Goal: Browse casually: Explore the website without a specific task or goal

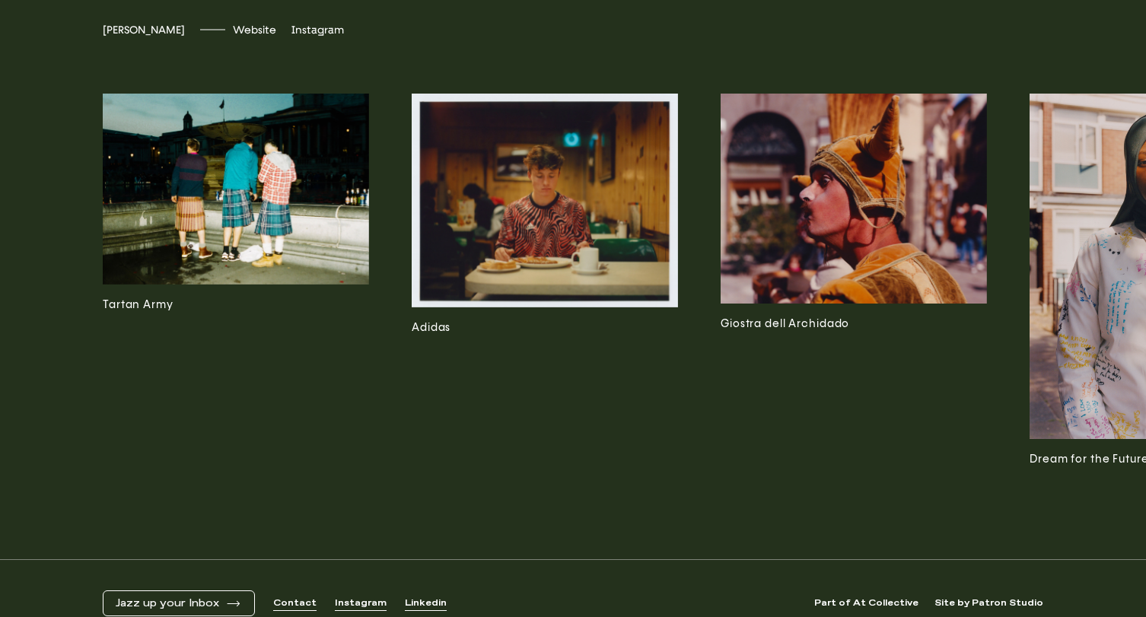
click at [198, 251] on img at bounding box center [236, 189] width 266 height 191
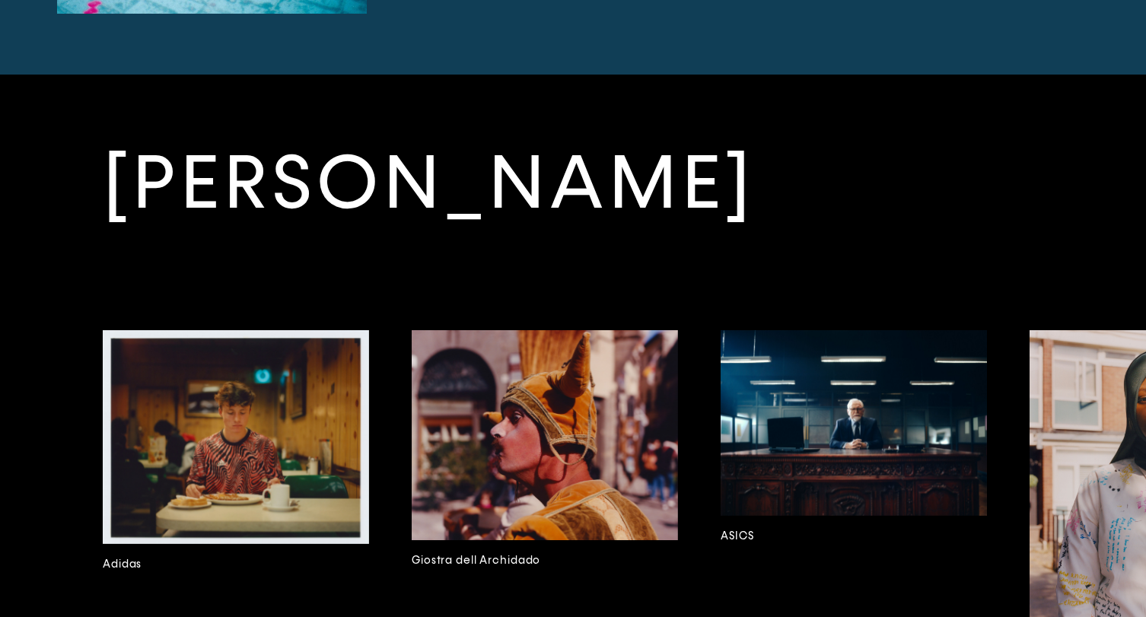
scroll to position [3592, 0]
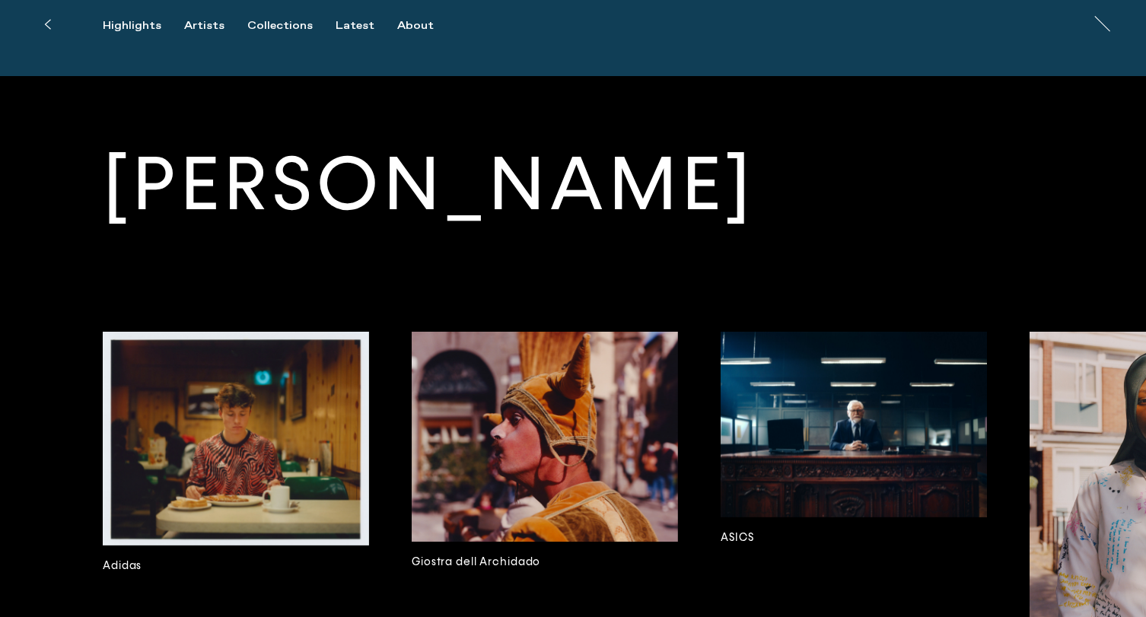
click at [259, 409] on img at bounding box center [236, 439] width 266 height 214
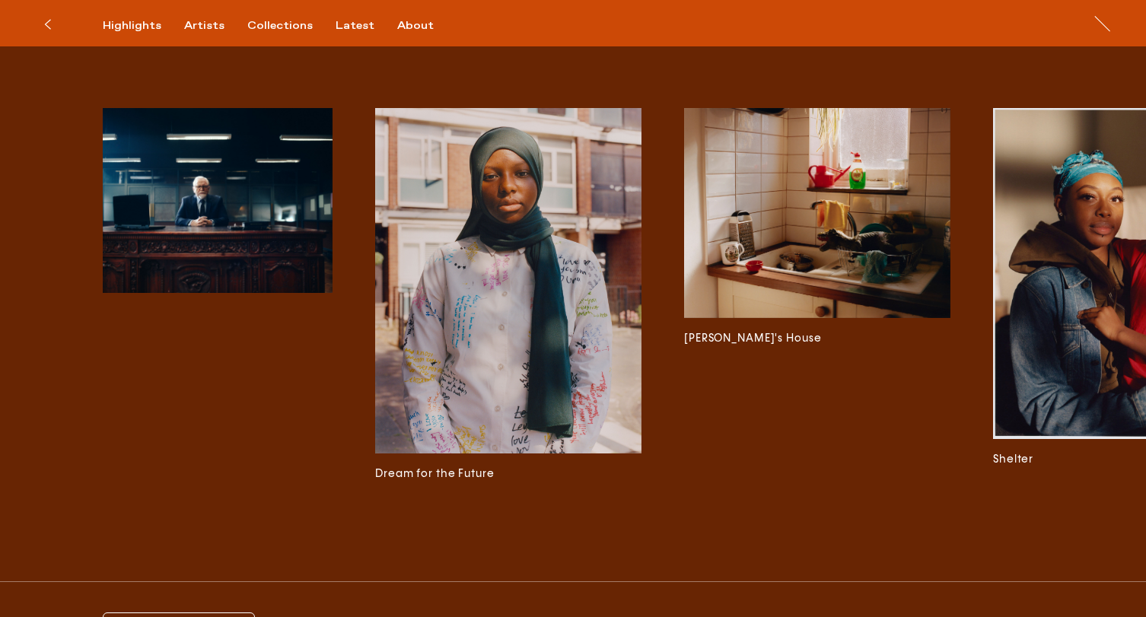
scroll to position [0, 737]
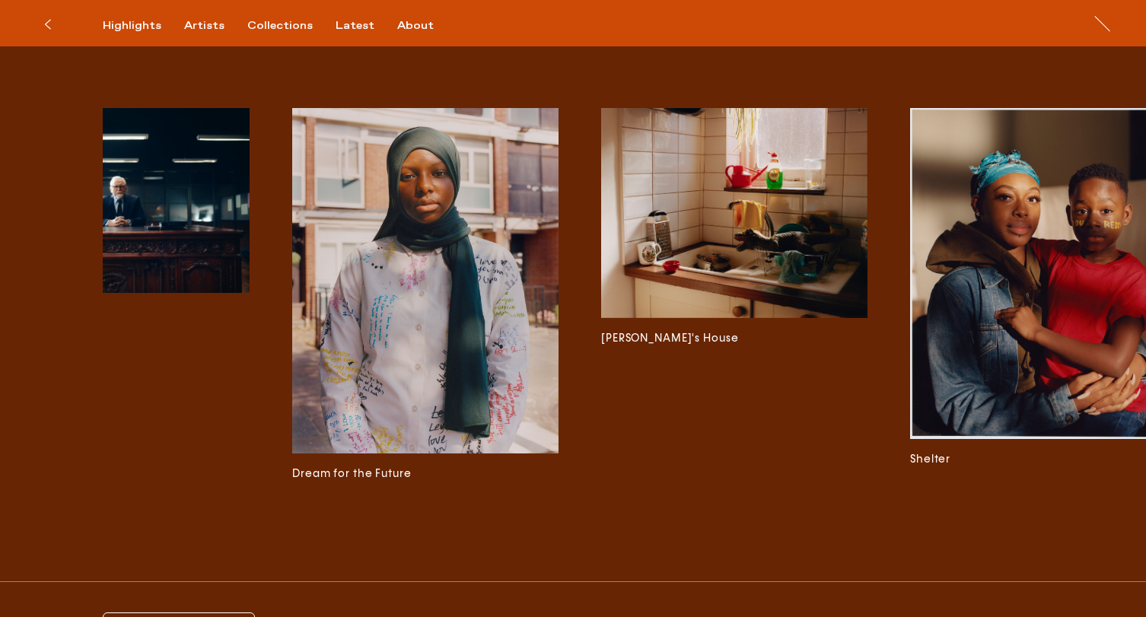
click at [774, 243] on img at bounding box center [734, 213] width 266 height 211
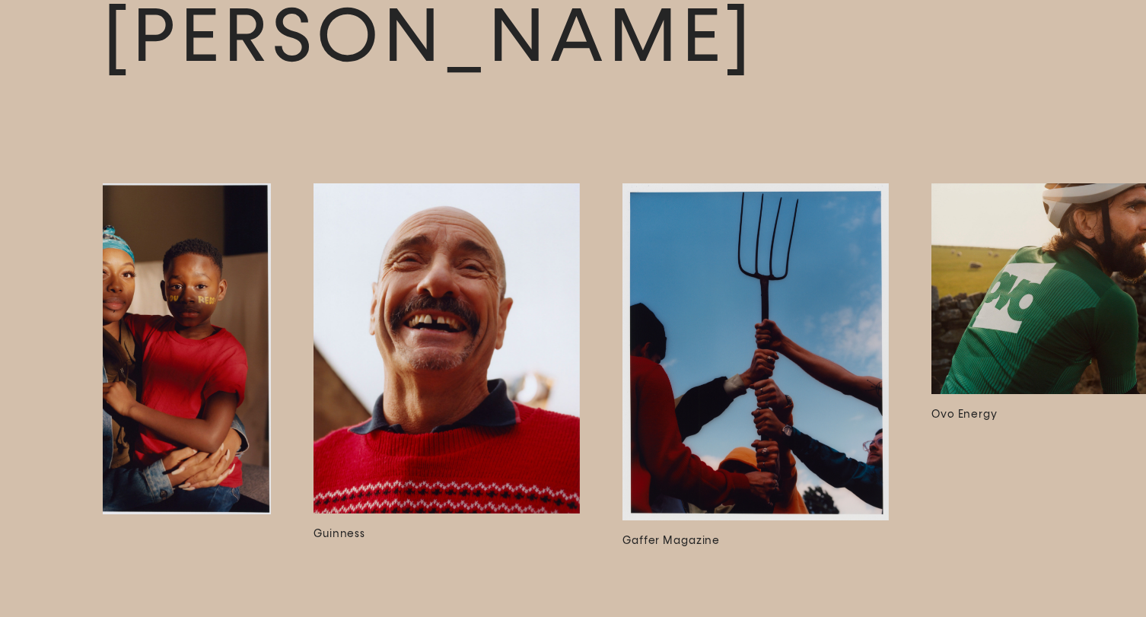
scroll to position [0, 1665]
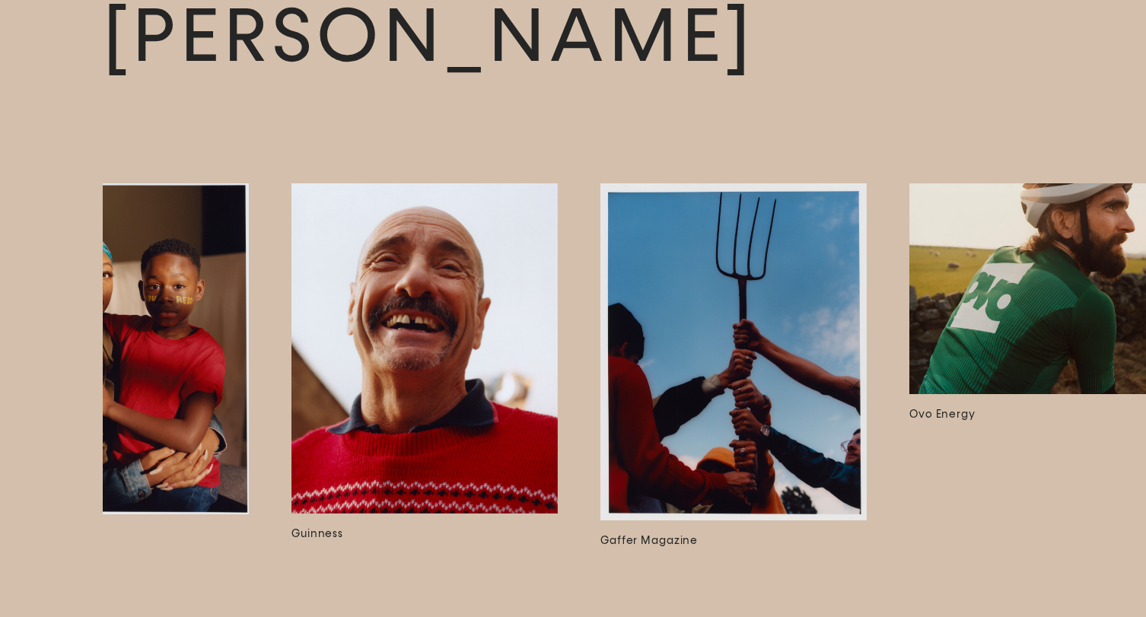
click at [462, 349] on img at bounding box center [424, 348] width 266 height 330
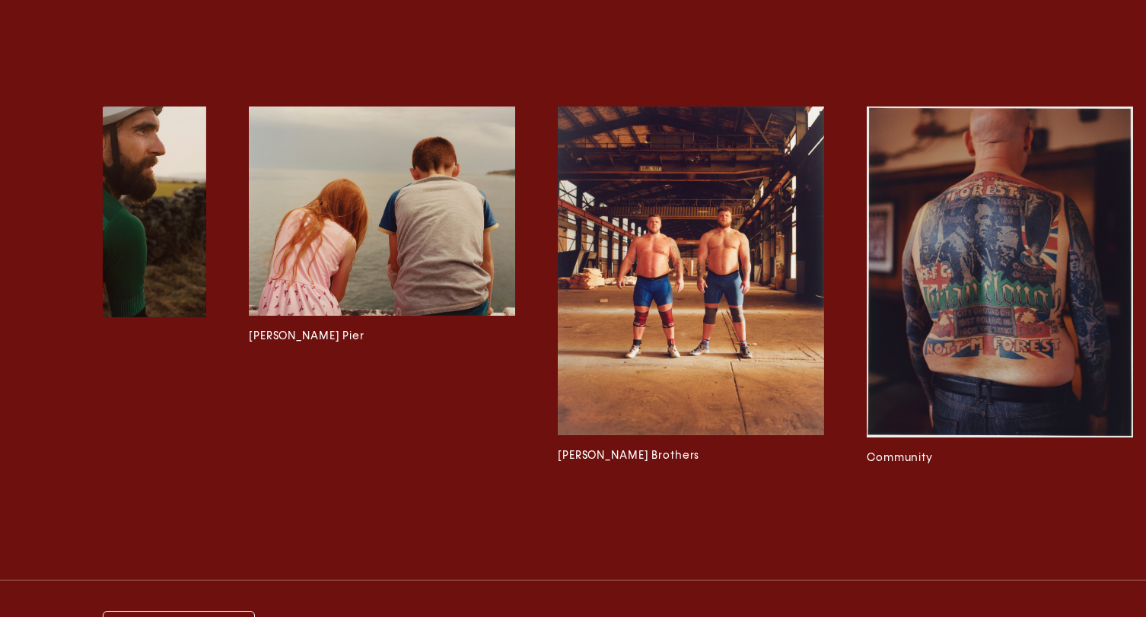
scroll to position [0, 2663]
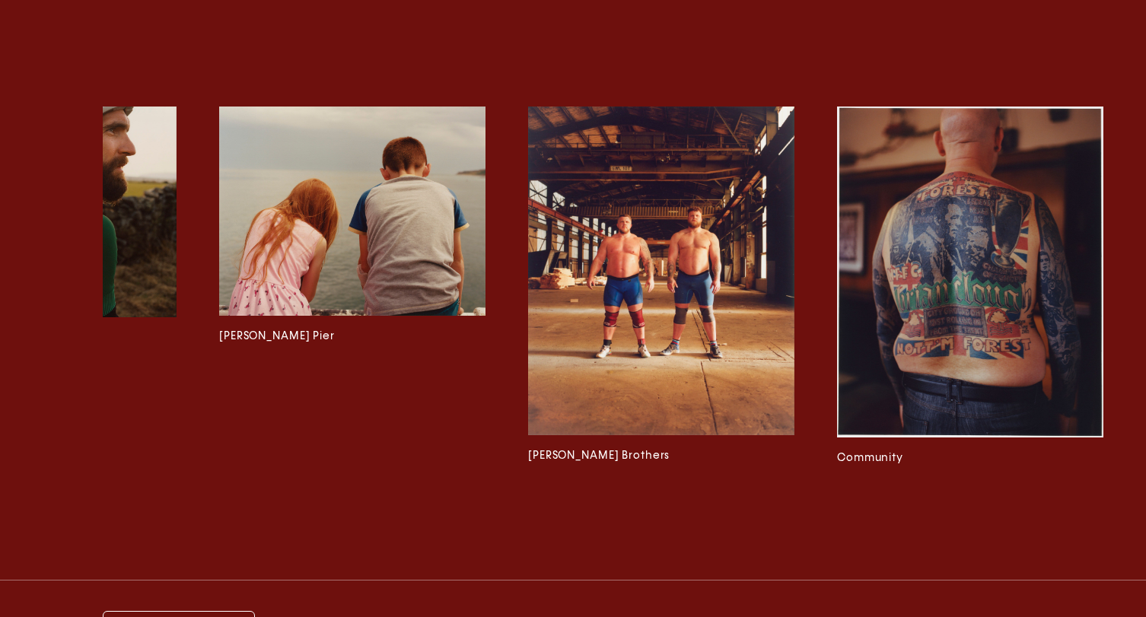
click at [914, 278] on img at bounding box center [970, 273] width 266 height 332
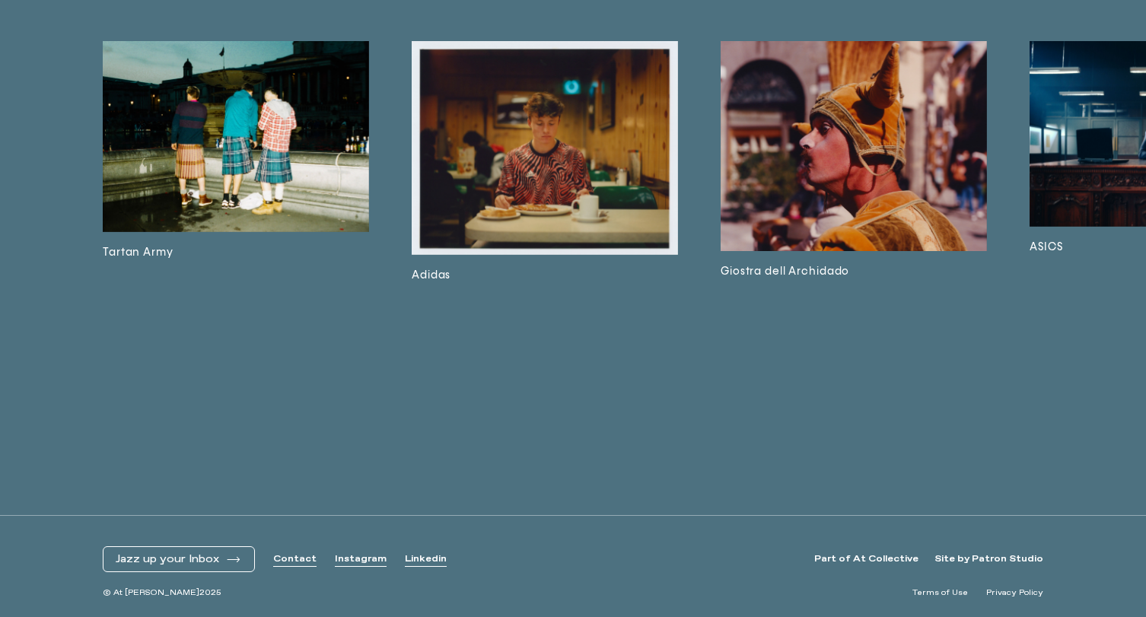
click at [281, 144] on img at bounding box center [236, 136] width 266 height 191
